Goal: Information Seeking & Learning: Learn about a topic

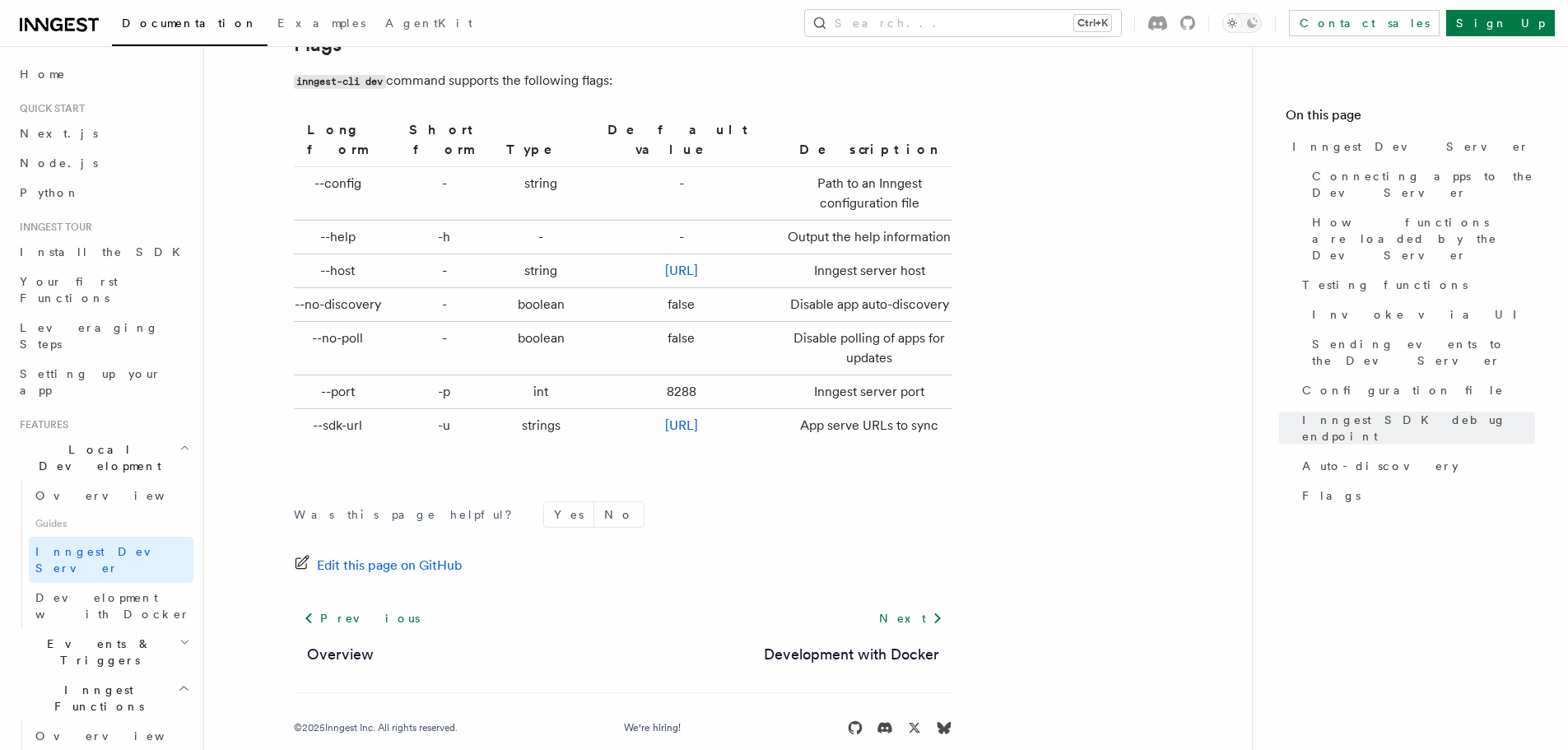
scroll to position [5490, 0]
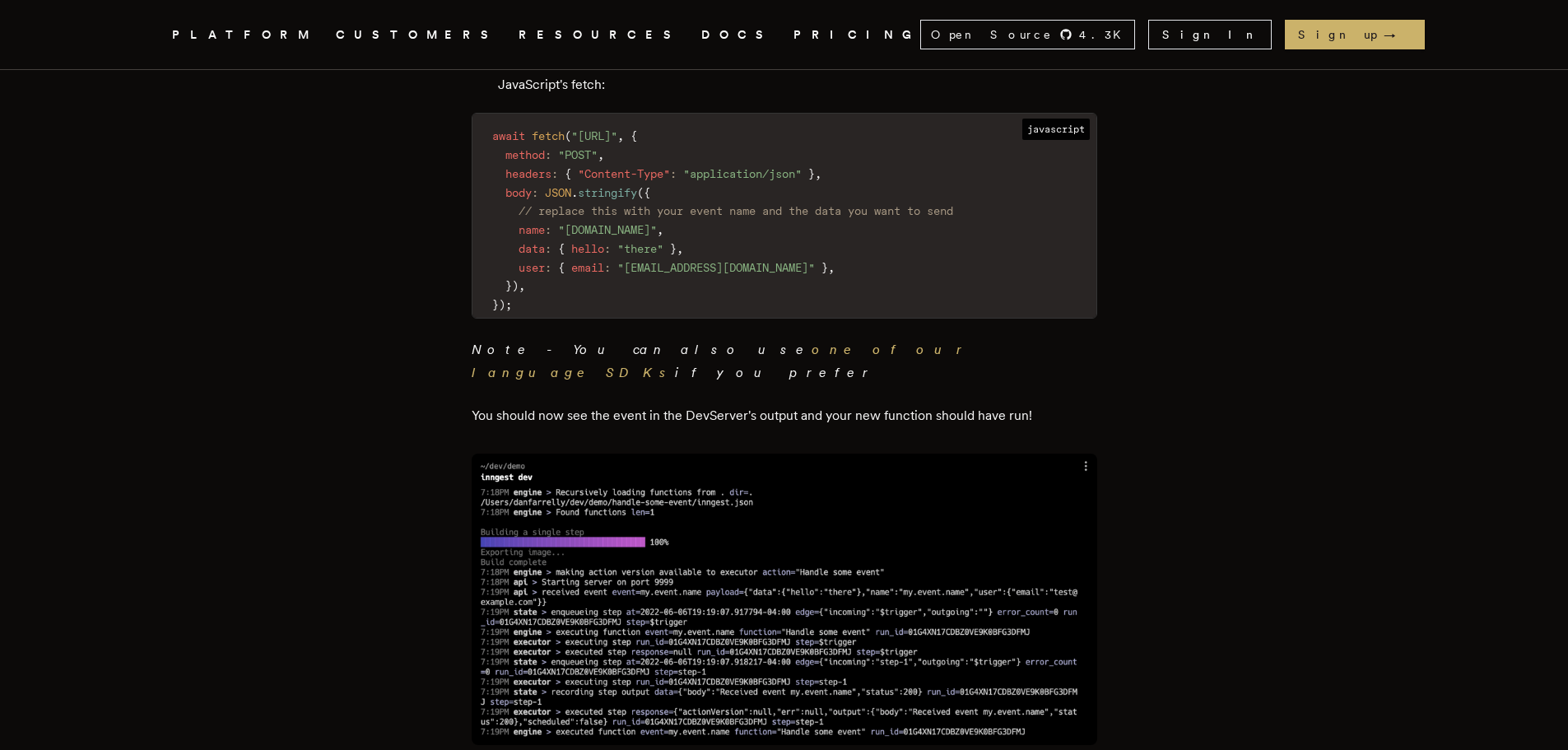
scroll to position [2554, 0]
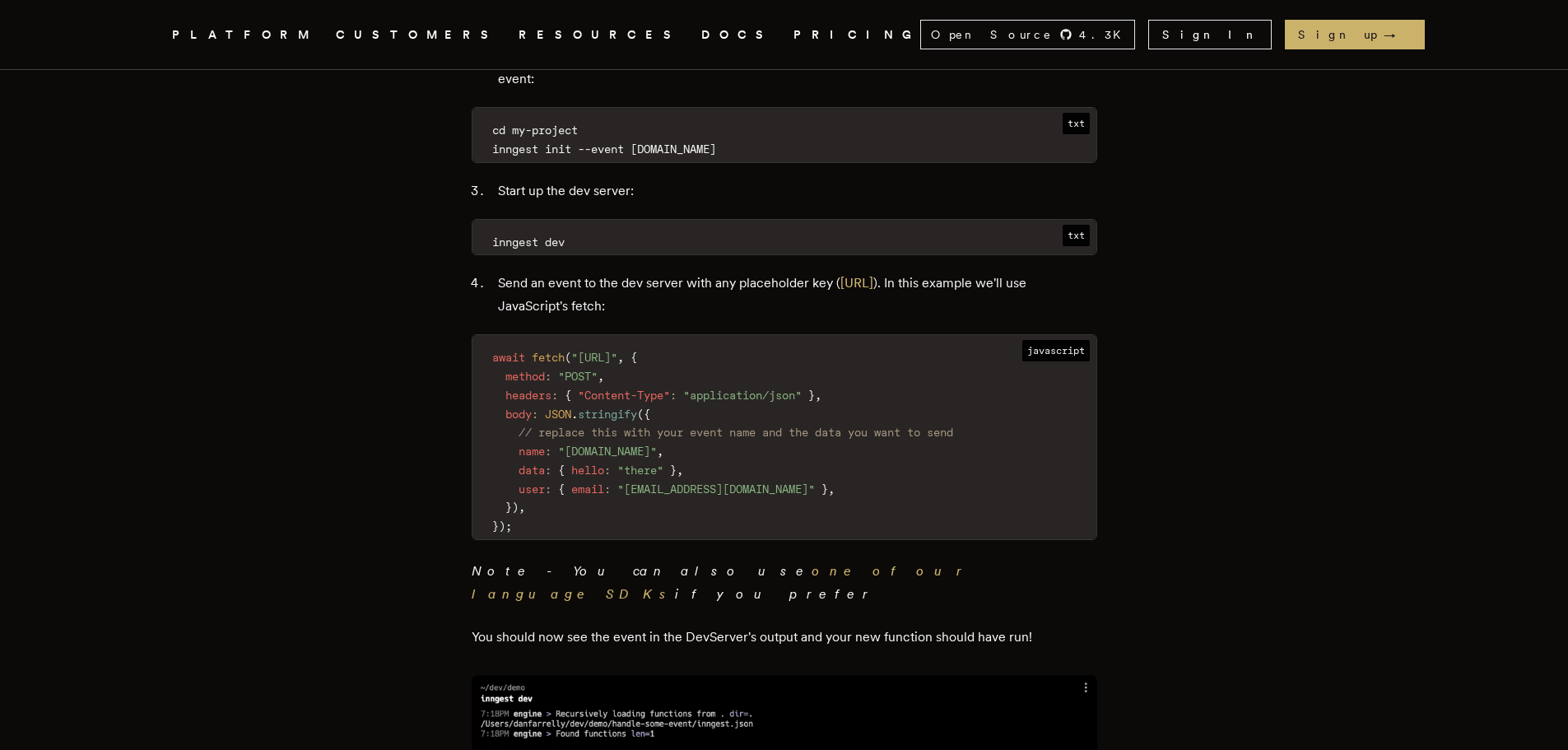
drag, startPoint x: 478, startPoint y: 390, endPoint x: 452, endPoint y: 380, distance: 27.9
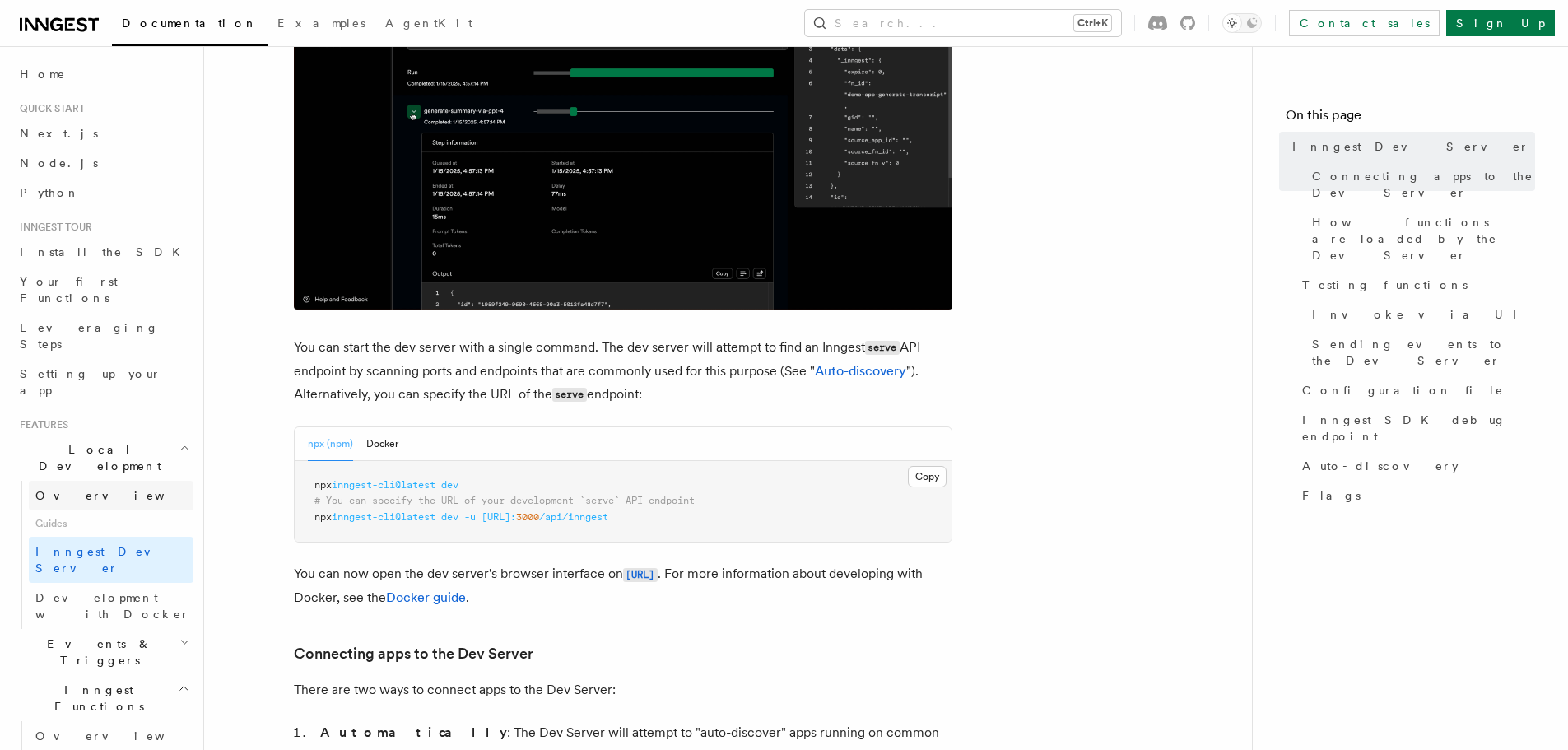
click at [98, 481] on link "Overview" at bounding box center [111, 496] width 164 height 30
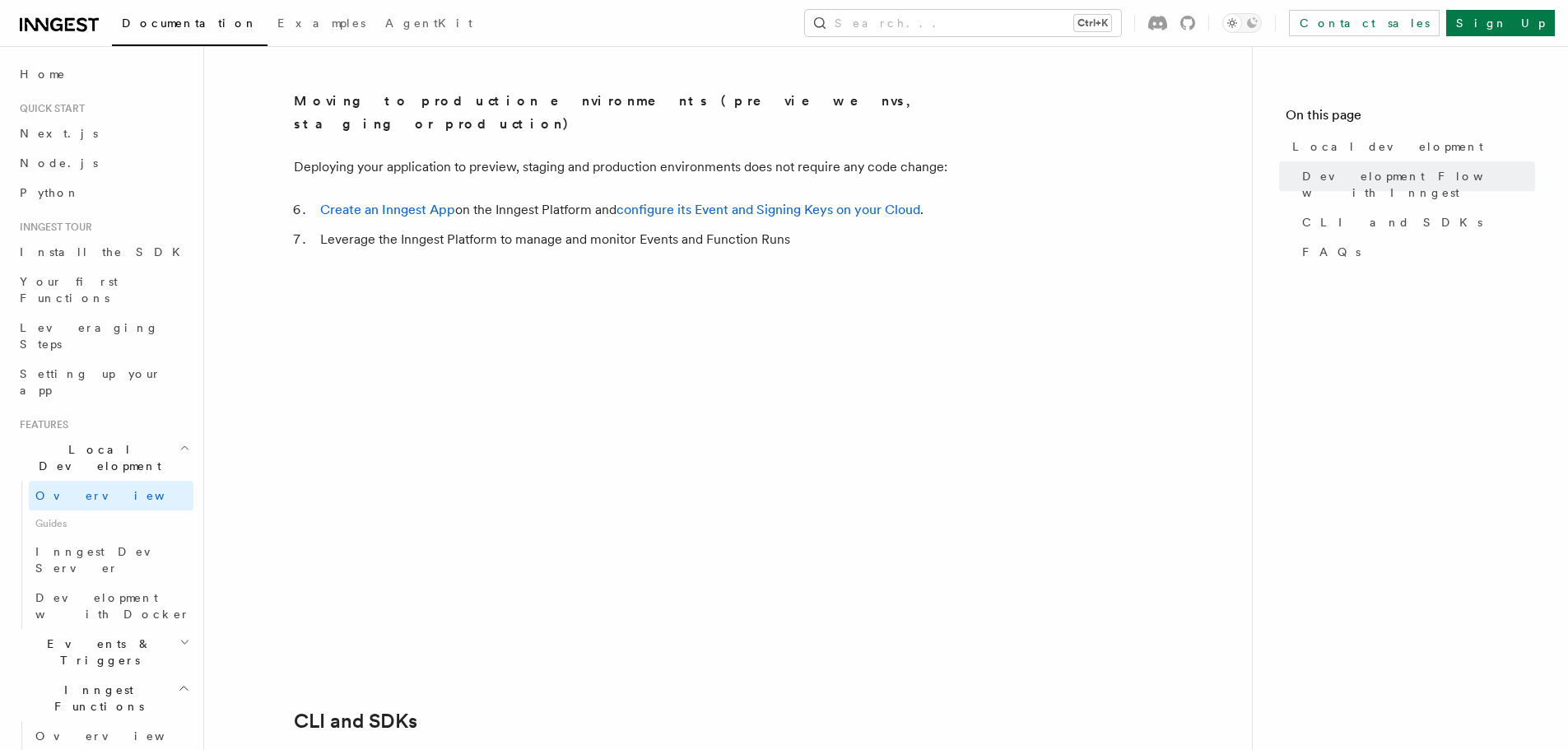
scroll to position [1565, 0]
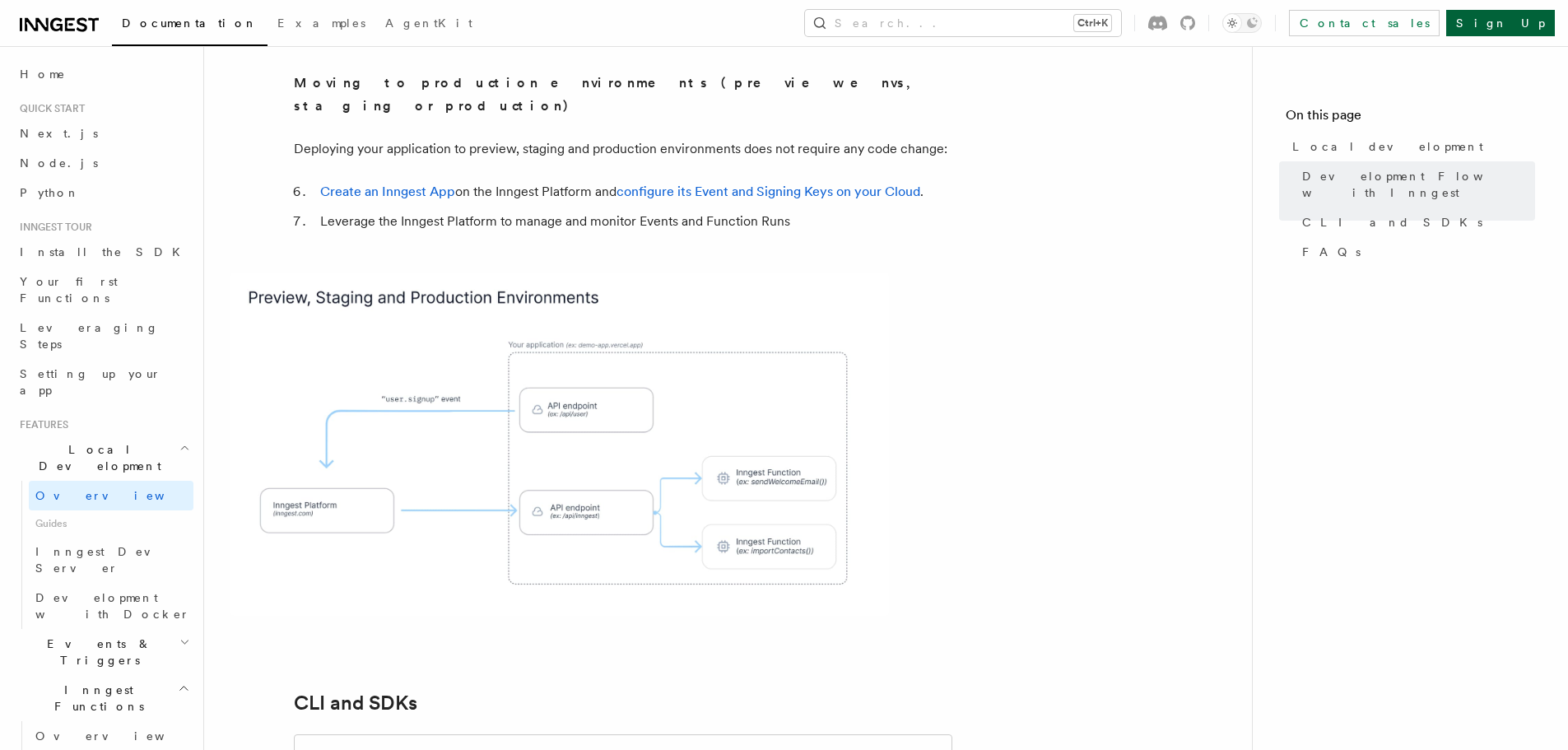
click at [1533, 27] on link "Sign Up" at bounding box center [1500, 23] width 109 height 26
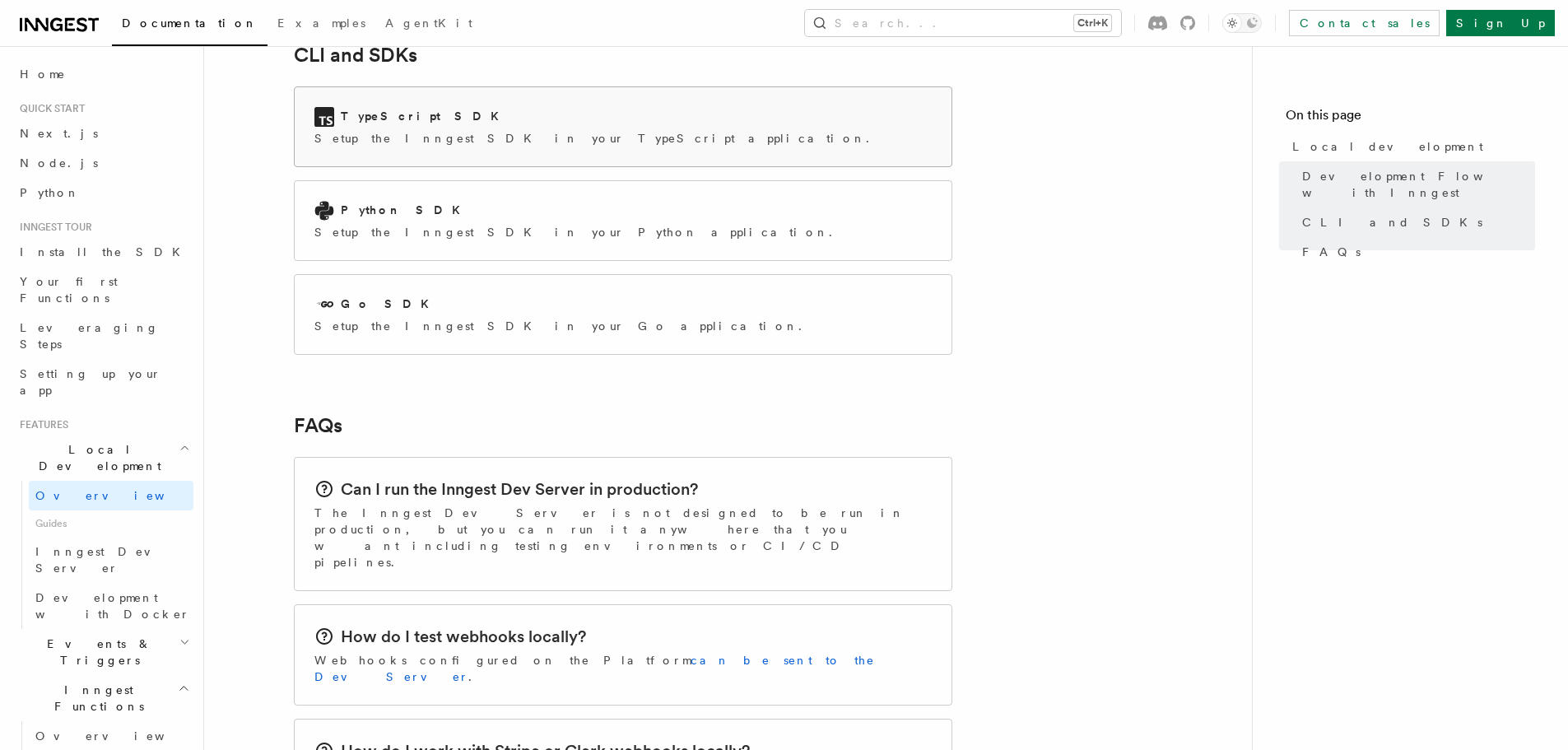
scroll to position [2224, 0]
